Goal: Ask a question: Seek information or help from site administrators or community

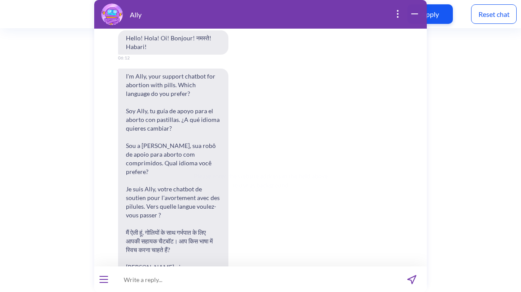
scroll to position [296, 0]
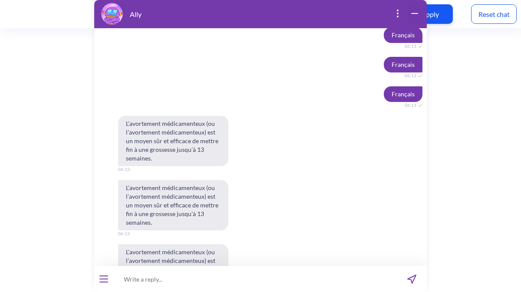
click at [181, 277] on input at bounding box center [254, 279] width 283 height 26
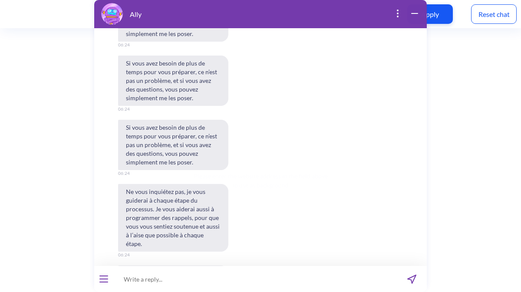
scroll to position [5350, 0]
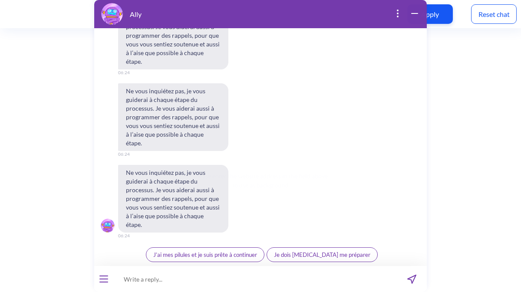
click at [204, 256] on span "J’ai mes pilules et je suis prête à continuer" at bounding box center [205, 254] width 104 height 7
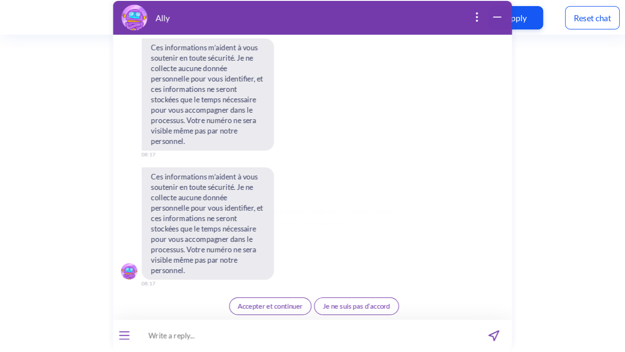
scroll to position [6294, 0]
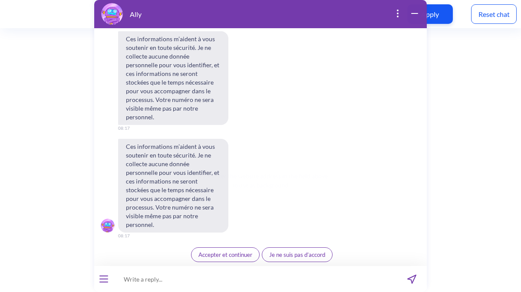
click at [399, 16] on icon "open popup" at bounding box center [397, 13] width 10 height 10
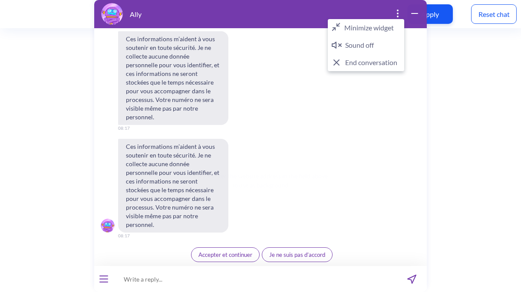
click at [368, 66] on button "End conversation" at bounding box center [366, 62] width 76 height 17
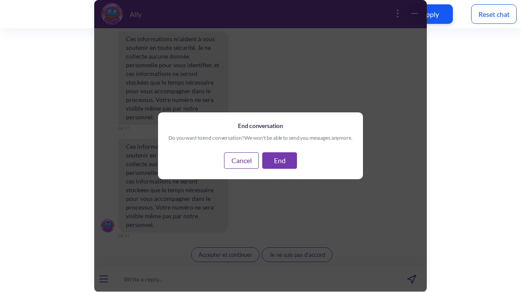
click at [287, 159] on button "End" at bounding box center [279, 160] width 35 height 16
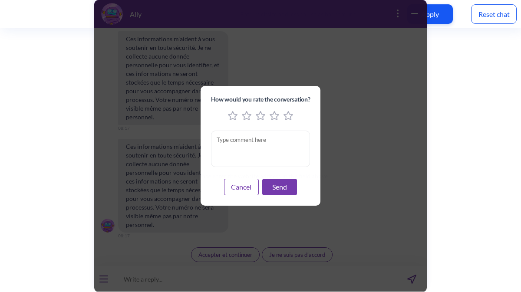
click at [246, 192] on button "Cancel" at bounding box center [241, 187] width 35 height 16
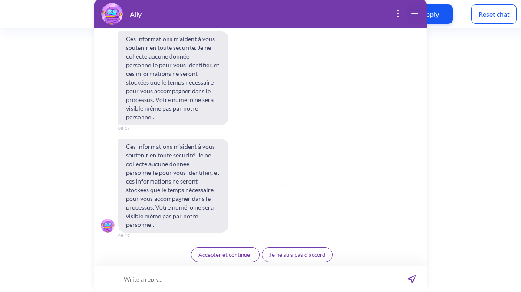
click at [400, 16] on icon "open popup" at bounding box center [397, 13] width 10 height 10
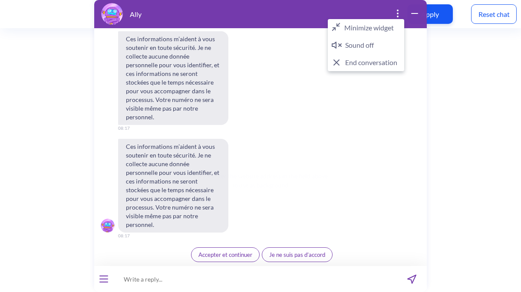
click at [368, 61] on button "End conversation" at bounding box center [366, 62] width 76 height 17
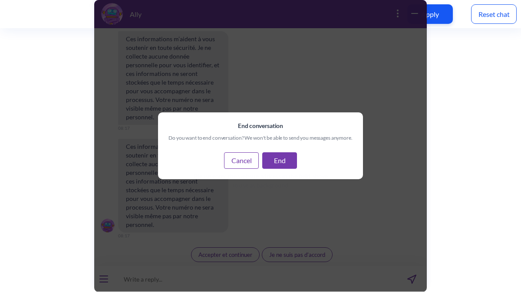
click at [278, 159] on button "End" at bounding box center [279, 160] width 35 height 16
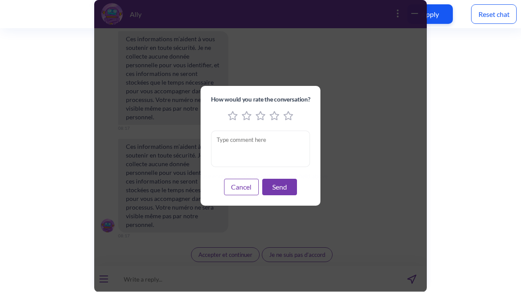
click at [263, 118] on icon "3 stars" at bounding box center [260, 116] width 9 height 8
click at [272, 118] on icon "4 stars" at bounding box center [274, 116] width 9 height 8
click at [279, 183] on button "Send" at bounding box center [279, 187] width 35 height 16
click at [278, 187] on button "Send" at bounding box center [279, 187] width 35 height 16
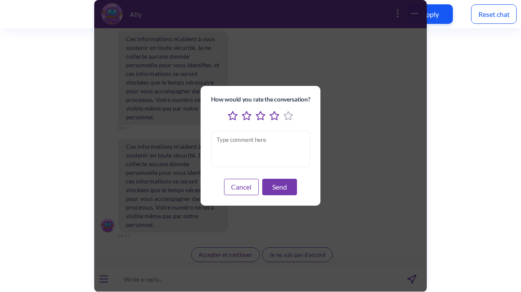
click at [258, 141] on textarea "feedback modal window" at bounding box center [260, 149] width 99 height 36
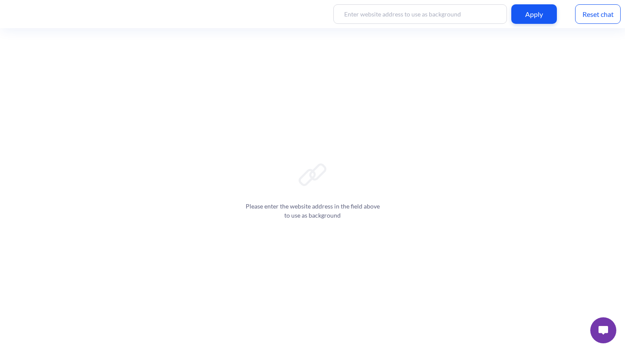
click at [520, 292] on img at bounding box center [603, 330] width 10 height 9
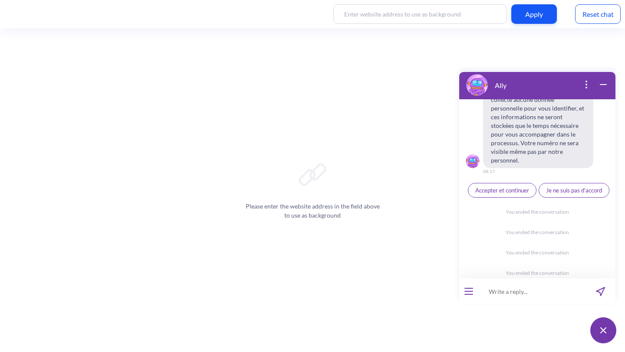
scroll to position [6431, 0]
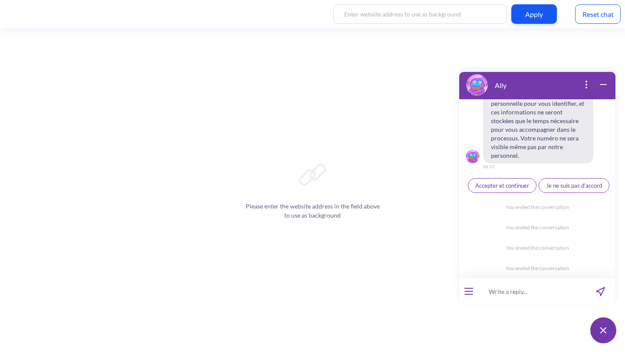
click at [520, 86] on icon "wrap widget" at bounding box center [603, 84] width 10 height 10
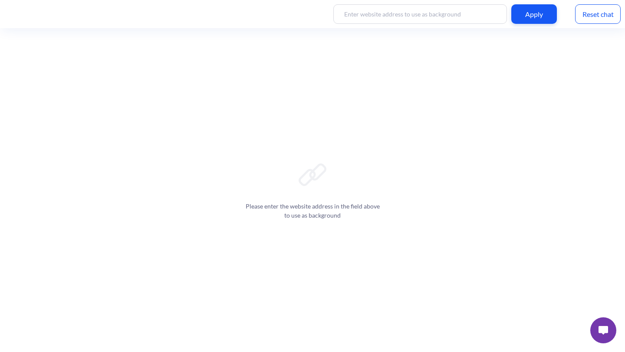
click at [520, 292] on img at bounding box center [603, 330] width 10 height 9
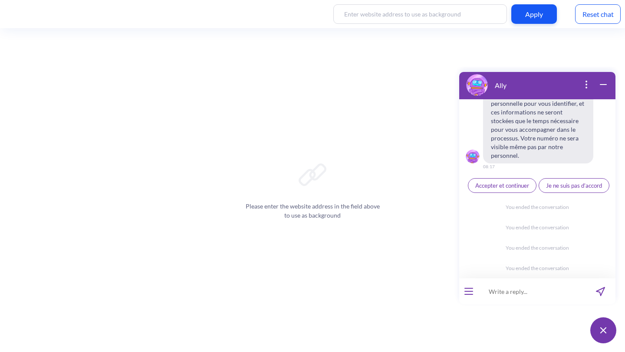
click at [520, 90] on button "open popup" at bounding box center [586, 85] width 10 height 12
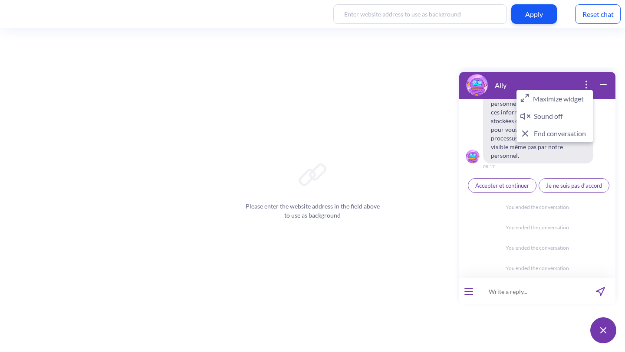
click at [520, 115] on button "Sound off" at bounding box center [554, 116] width 76 height 17
click at [520, 97] on button "Maximize widget" at bounding box center [554, 98] width 76 height 17
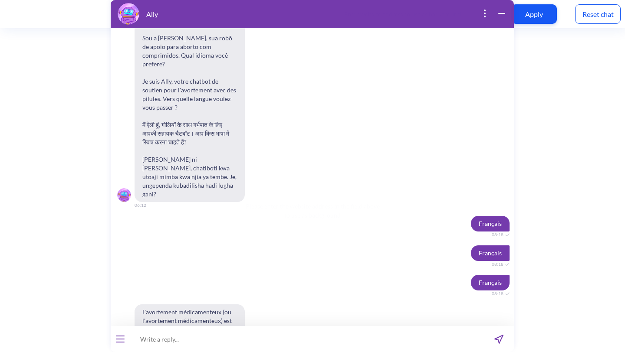
scroll to position [0, 0]
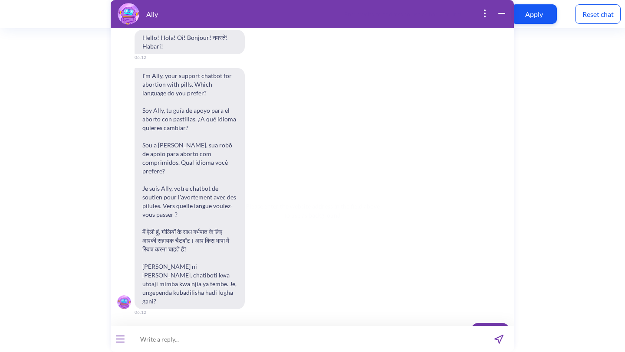
click at [501, 16] on icon "wrap widget" at bounding box center [501, 13] width 10 height 10
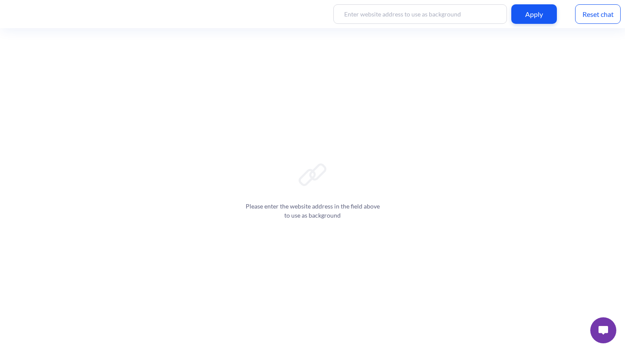
click at [520, 292] on button at bounding box center [603, 331] width 26 height 26
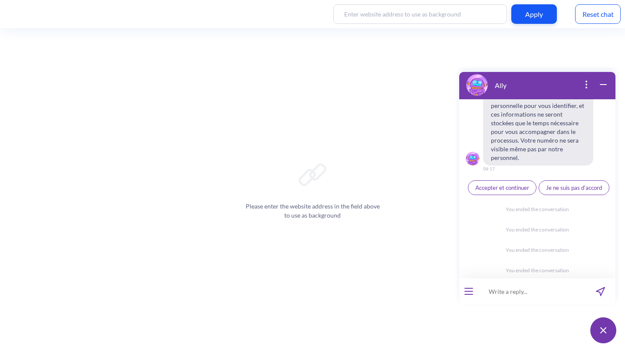
scroll to position [6431, 0]
click at [520, 85] on icon "open popup" at bounding box center [586, 84] width 10 height 10
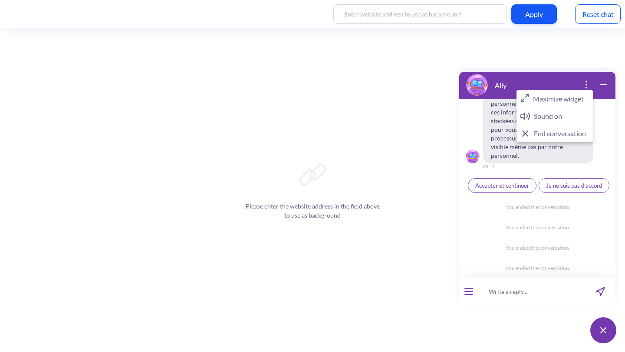
click at [520, 132] on button "End conversation" at bounding box center [554, 133] width 76 height 17
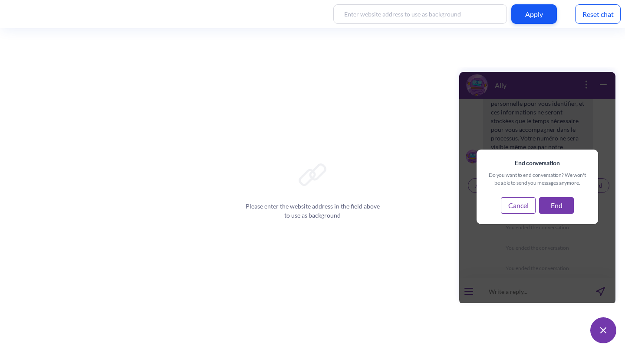
click at [520, 203] on button "End" at bounding box center [556, 205] width 35 height 16
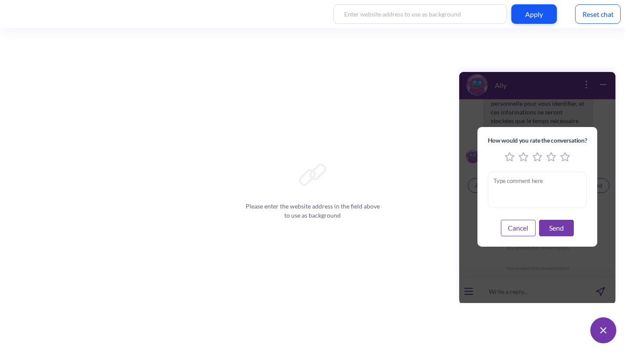
click at [520, 158] on icon "4 stars" at bounding box center [551, 157] width 9 height 8
click at [520, 228] on button "Send" at bounding box center [556, 228] width 35 height 16
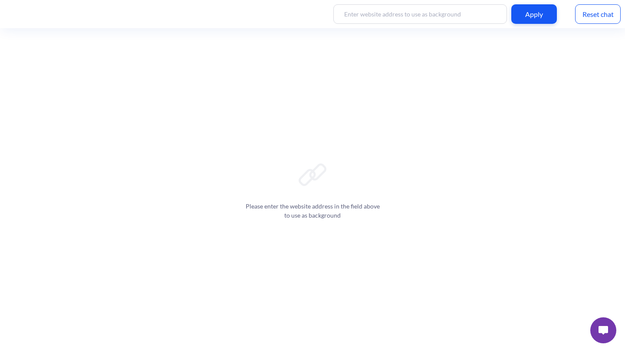
click at [520, 292] on img at bounding box center [603, 330] width 10 height 9
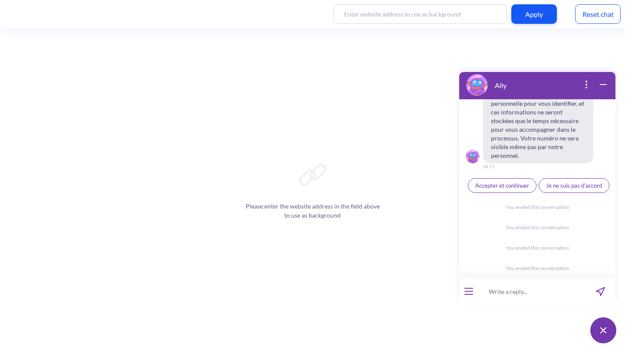
click at [201, 166] on div "Please enter the website address in the field above to use as background" at bounding box center [312, 190] width 625 height 324
click at [349, 256] on div "Please enter the website address in the field above to use as background" at bounding box center [312, 190] width 625 height 324
click at [520, 19] on div "Reset chat" at bounding box center [598, 14] width 46 height 20
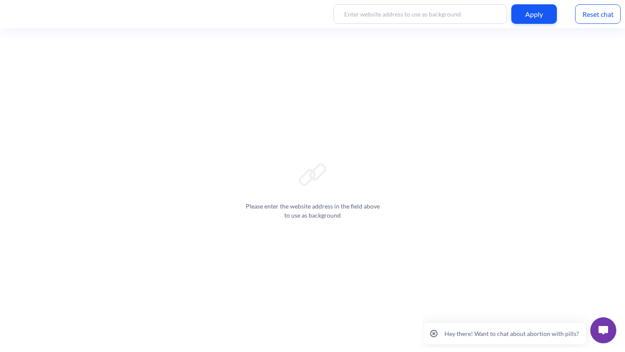
click at [607, 333] on img at bounding box center [603, 330] width 10 height 9
click at [607, 333] on button at bounding box center [603, 331] width 26 height 26
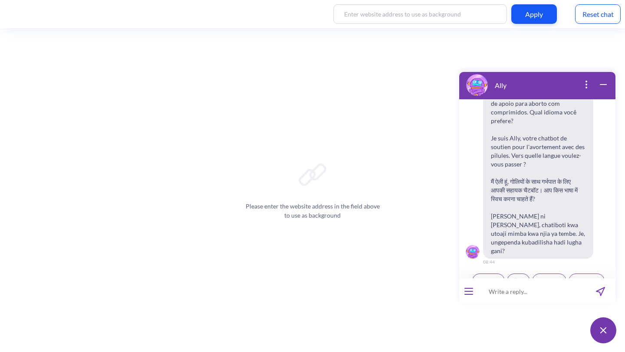
scroll to position [135, 0]
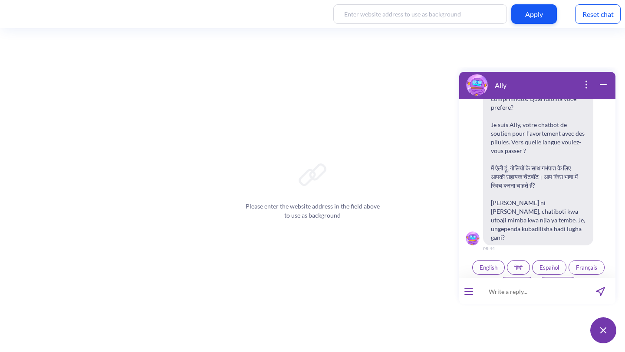
click at [588, 85] on icon "open popup" at bounding box center [586, 84] width 10 height 10
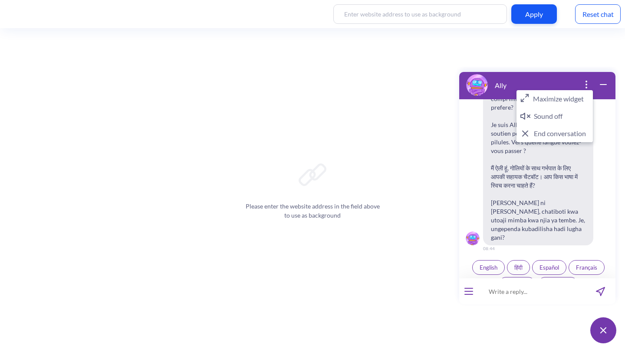
click at [555, 101] on button "Maximize widget" at bounding box center [554, 98] width 76 height 17
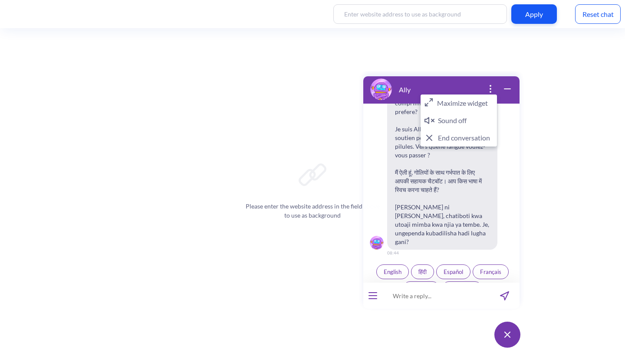
scroll to position [0, 0]
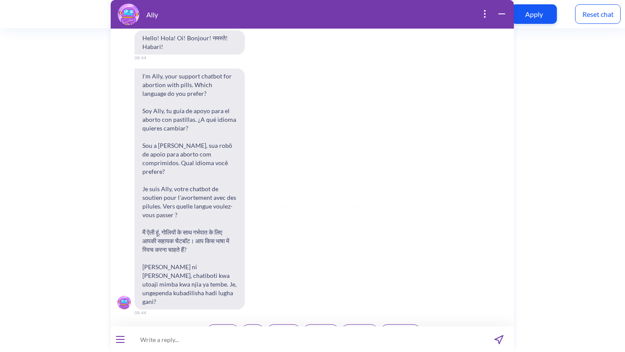
click at [318, 328] on span "Français" at bounding box center [320, 331] width 21 height 7
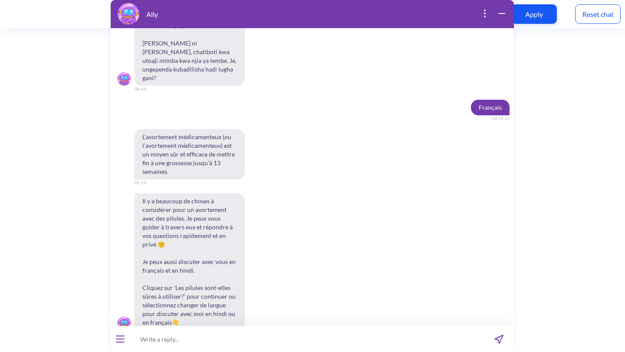
scroll to position [244, 0]
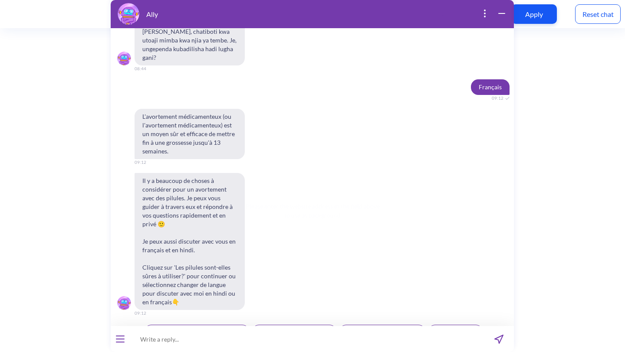
click at [449, 329] on span "Ally à Vos Côtés" at bounding box center [455, 332] width 40 height 7
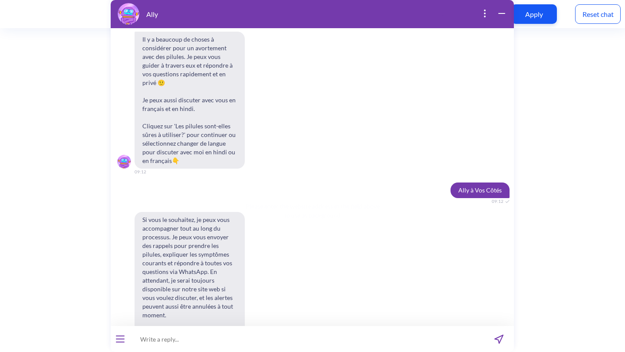
scroll to position [416, 0]
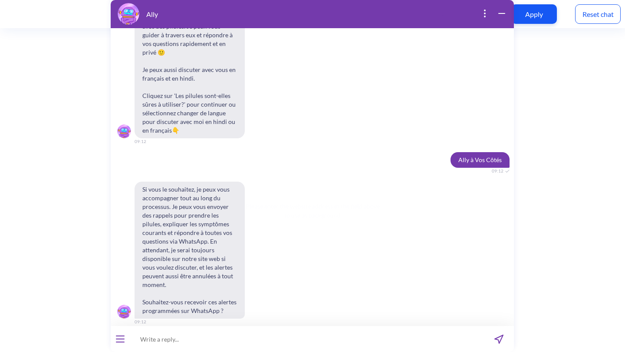
click at [299, 338] on span "Oui" at bounding box center [299, 341] width 9 height 7
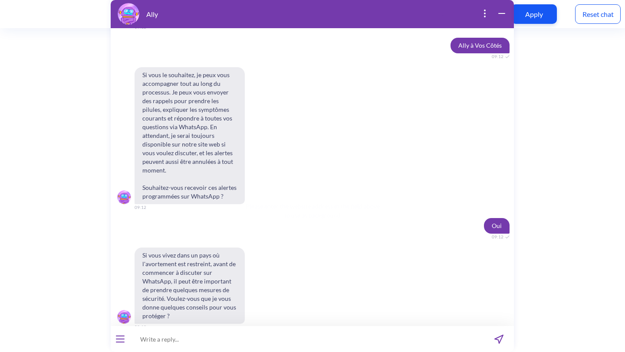
scroll to position [535, 0]
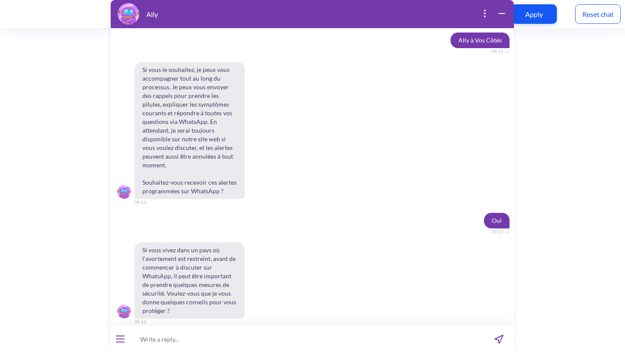
click at [299, 338] on span "Oui" at bounding box center [299, 341] width 9 height 7
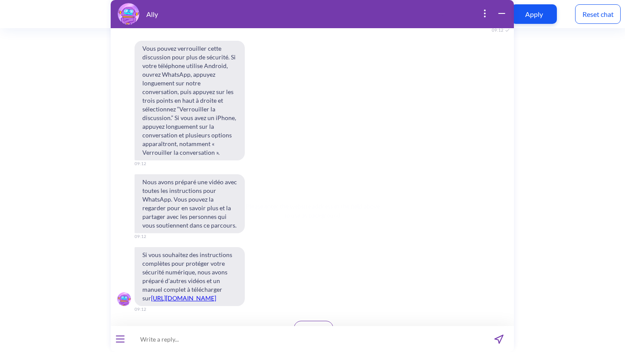
scroll to position [870, 0]
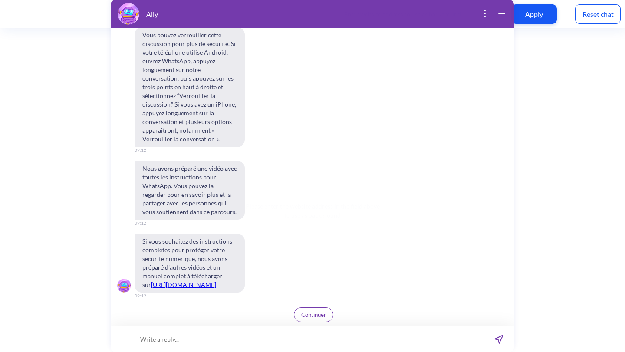
click at [313, 314] on span "Continuer" at bounding box center [313, 315] width 25 height 7
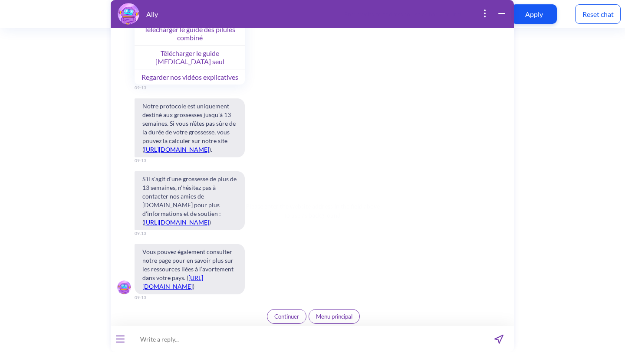
scroll to position [1369, 0]
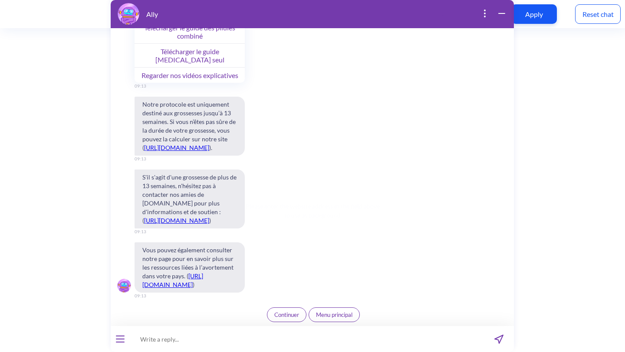
click at [291, 310] on button "Continuer" at bounding box center [286, 315] width 39 height 15
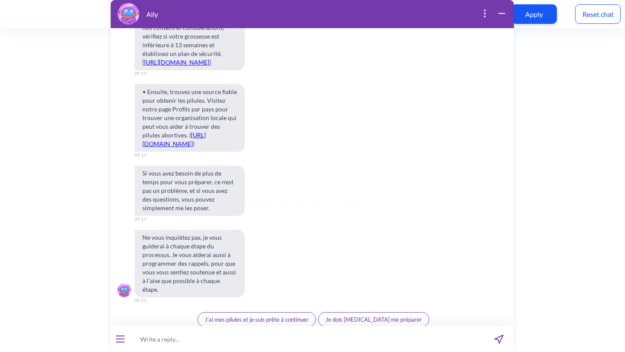
scroll to position [1763, 0]
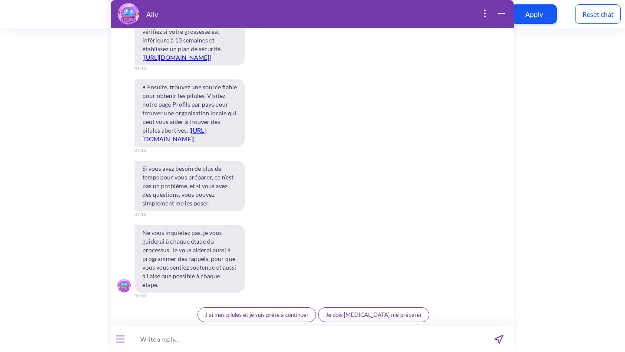
click at [286, 317] on span "J’ai mes pilules et je suis prête à continuer" at bounding box center [257, 315] width 104 height 7
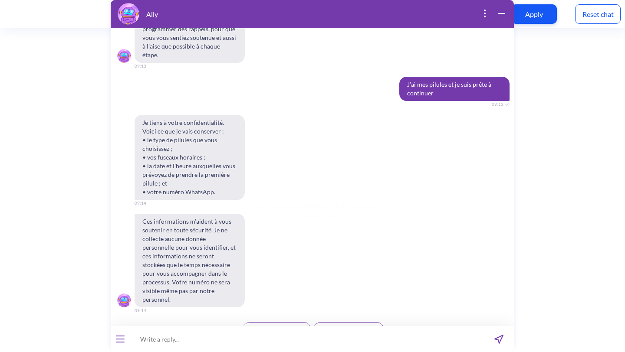
scroll to position [1999, 0]
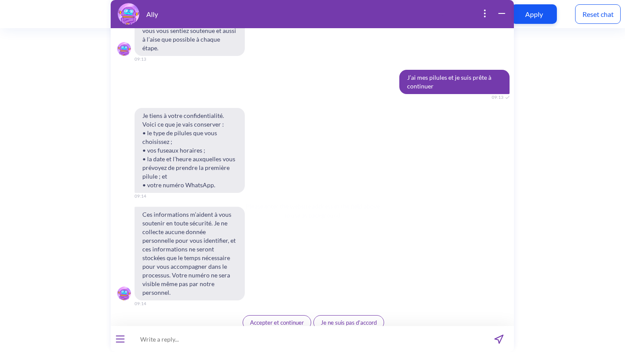
click at [286, 319] on span "Accepter et continuer" at bounding box center [277, 322] width 54 height 7
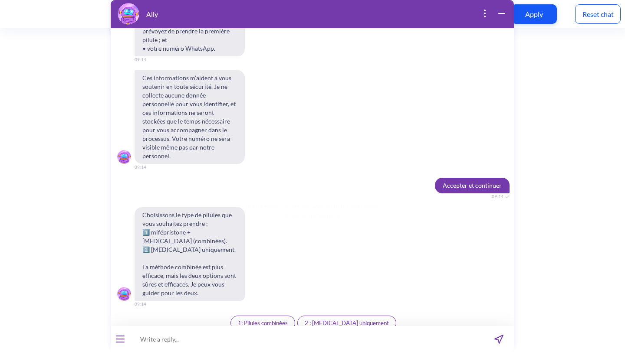
scroll to position [2136, 0]
click at [327, 319] on span "2 : Misoprostol uniquement" at bounding box center [347, 322] width 84 height 7
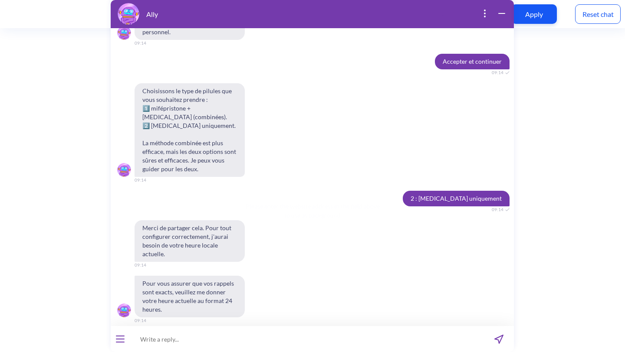
scroll to position [2259, 0]
click at [254, 339] on input at bounding box center [307, 339] width 354 height 26
type input "21:16"
click at [499, 339] on icon "send message" at bounding box center [498, 339] width 9 height 9
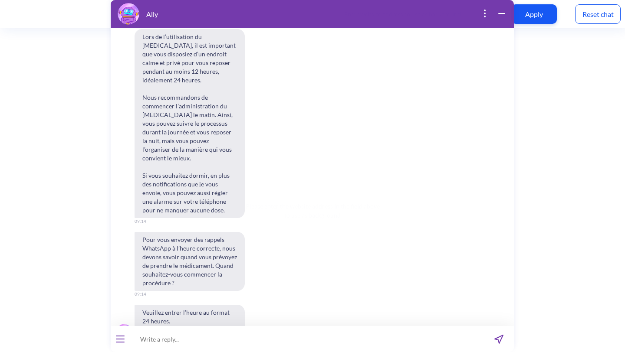
scroll to position [2594, 0]
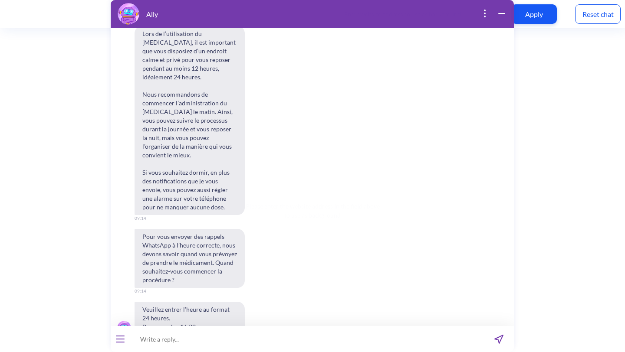
click at [230, 344] on input at bounding box center [307, 339] width 354 height 26
type input "21:30"
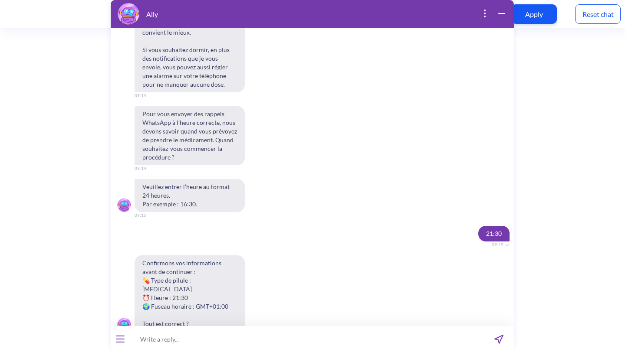
scroll to position [2722, 0]
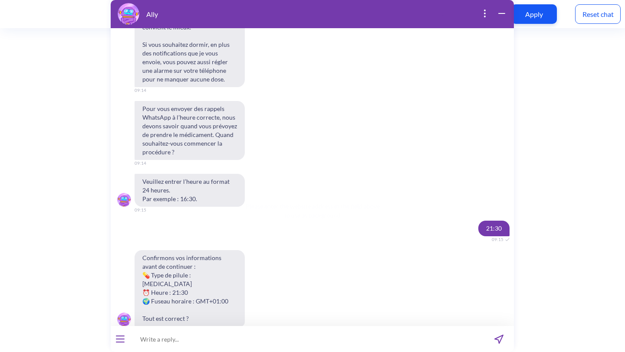
click at [287, 345] on span "Oui, c'est correct" at bounding box center [284, 348] width 42 height 7
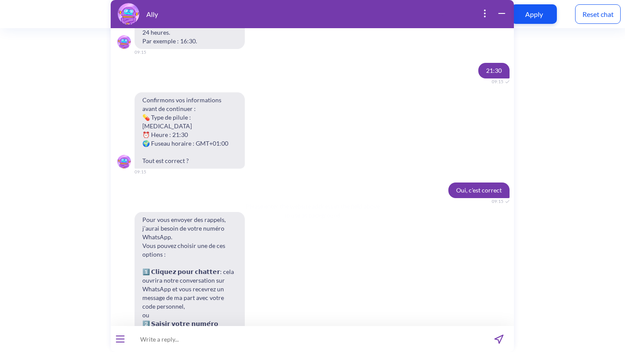
scroll to position [2886, 0]
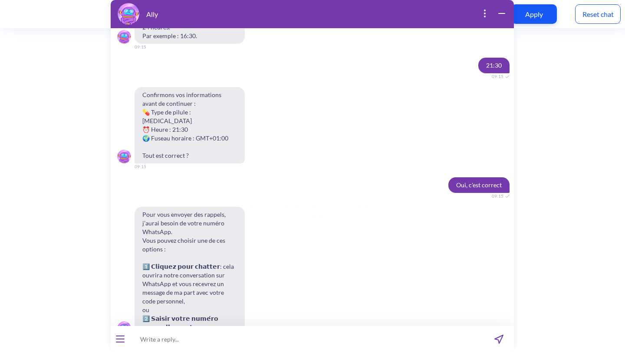
click at [287, 352] on span "Cliquer pour chatter" at bounding box center [280, 357] width 50 height 7
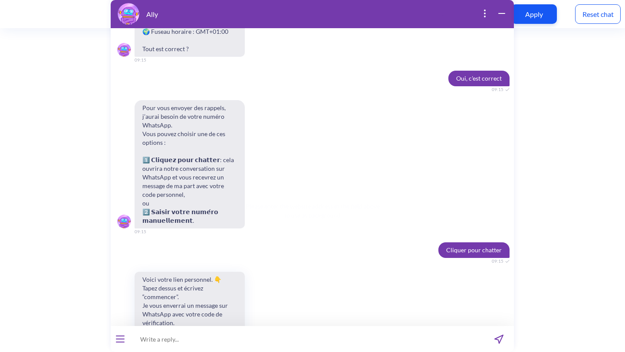
scroll to position [3004, 0]
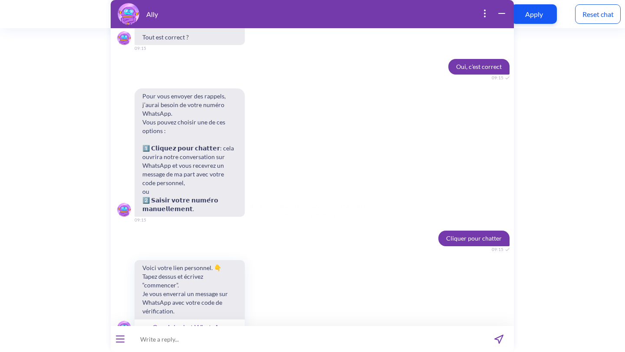
click at [226, 319] on button "Ouvrir le chat WhatsApp" at bounding box center [190, 327] width 110 height 16
